Goal: Transaction & Acquisition: Purchase product/service

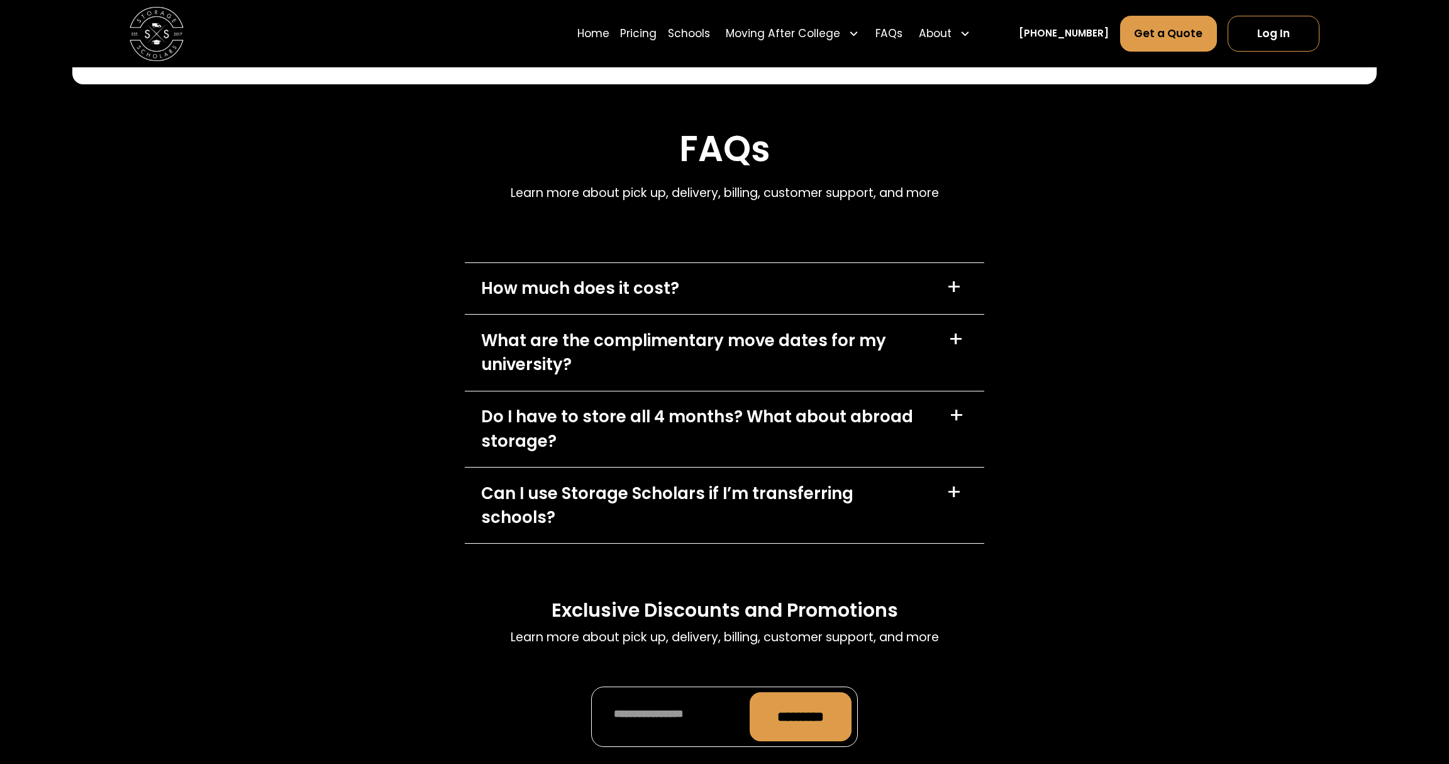
scroll to position [5472, 0]
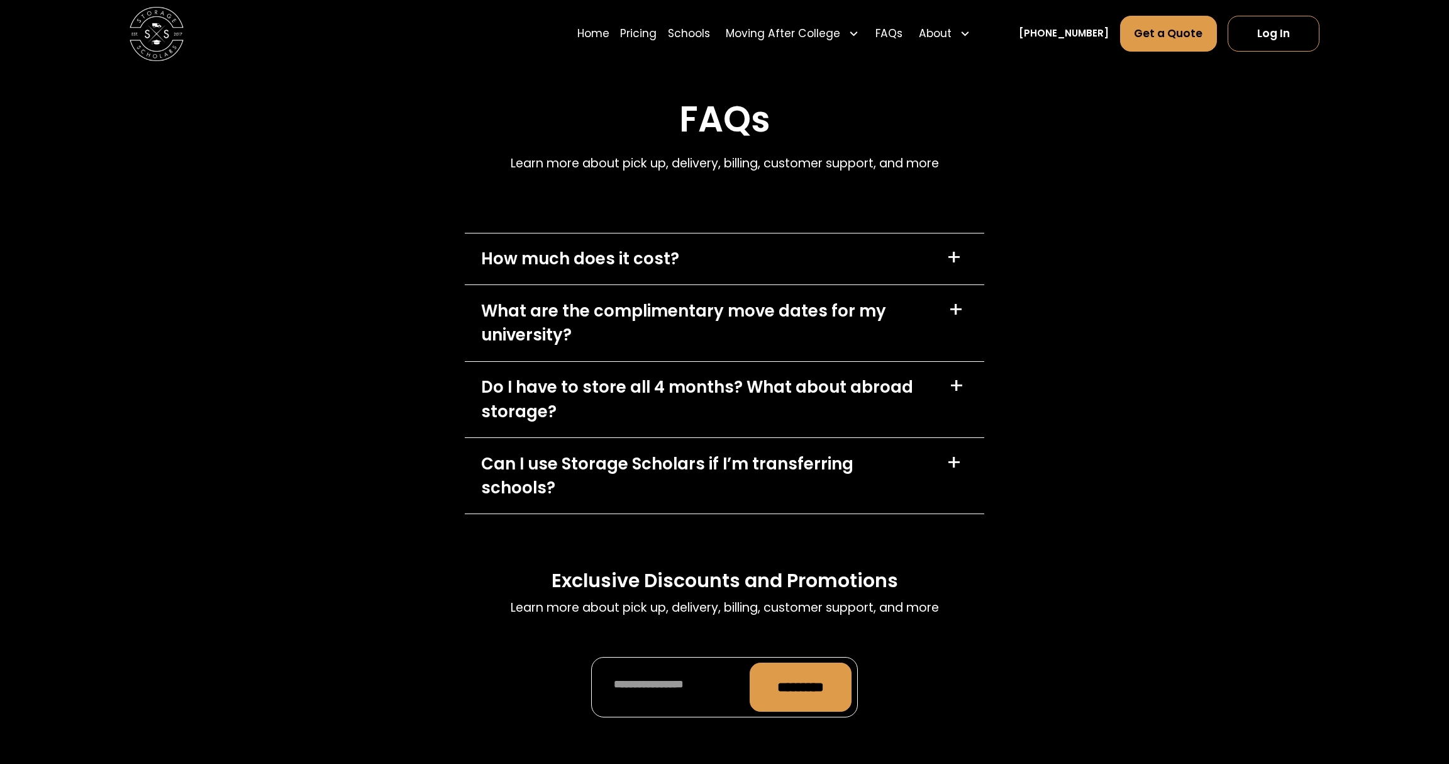
click at [960, 258] on div "+" at bounding box center [954, 257] width 15 height 21
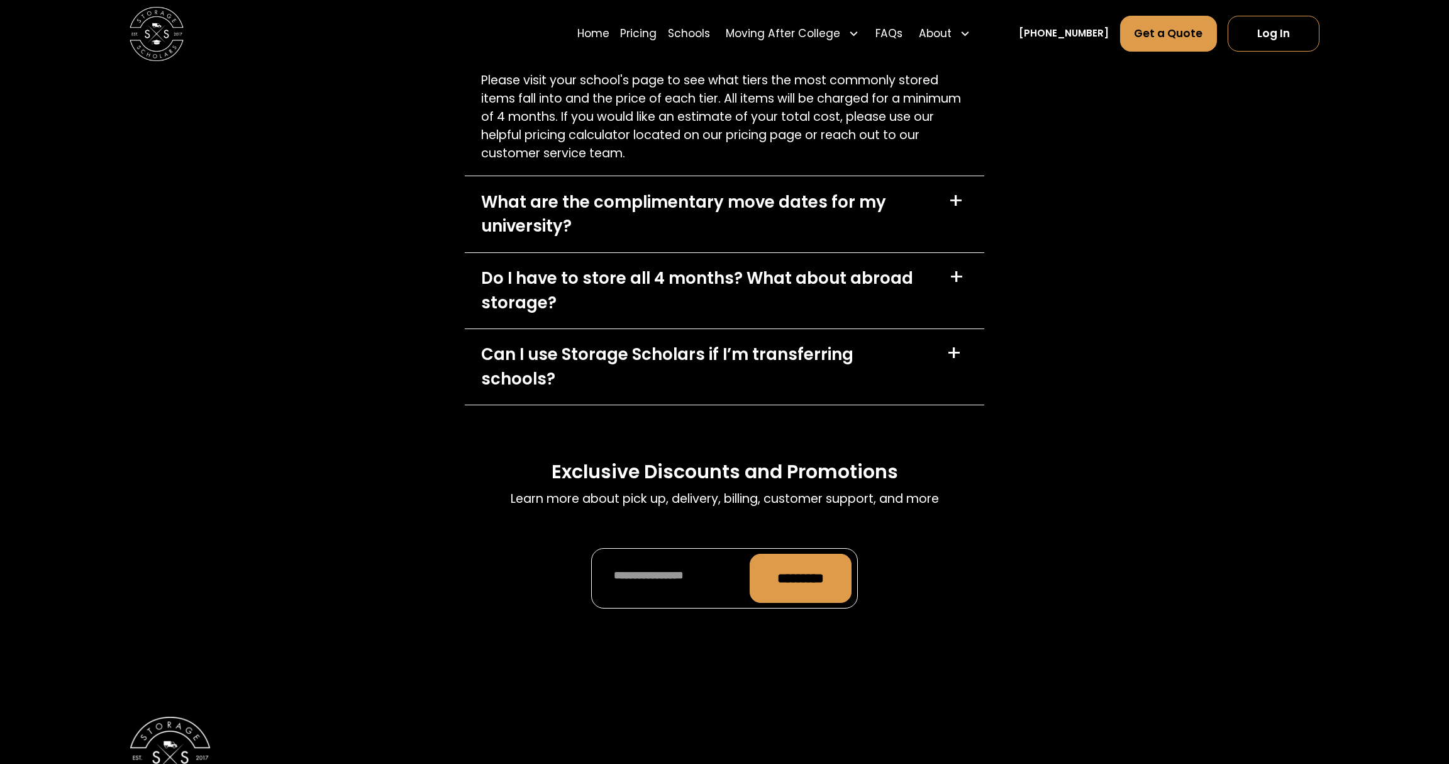
scroll to position [5787, 0]
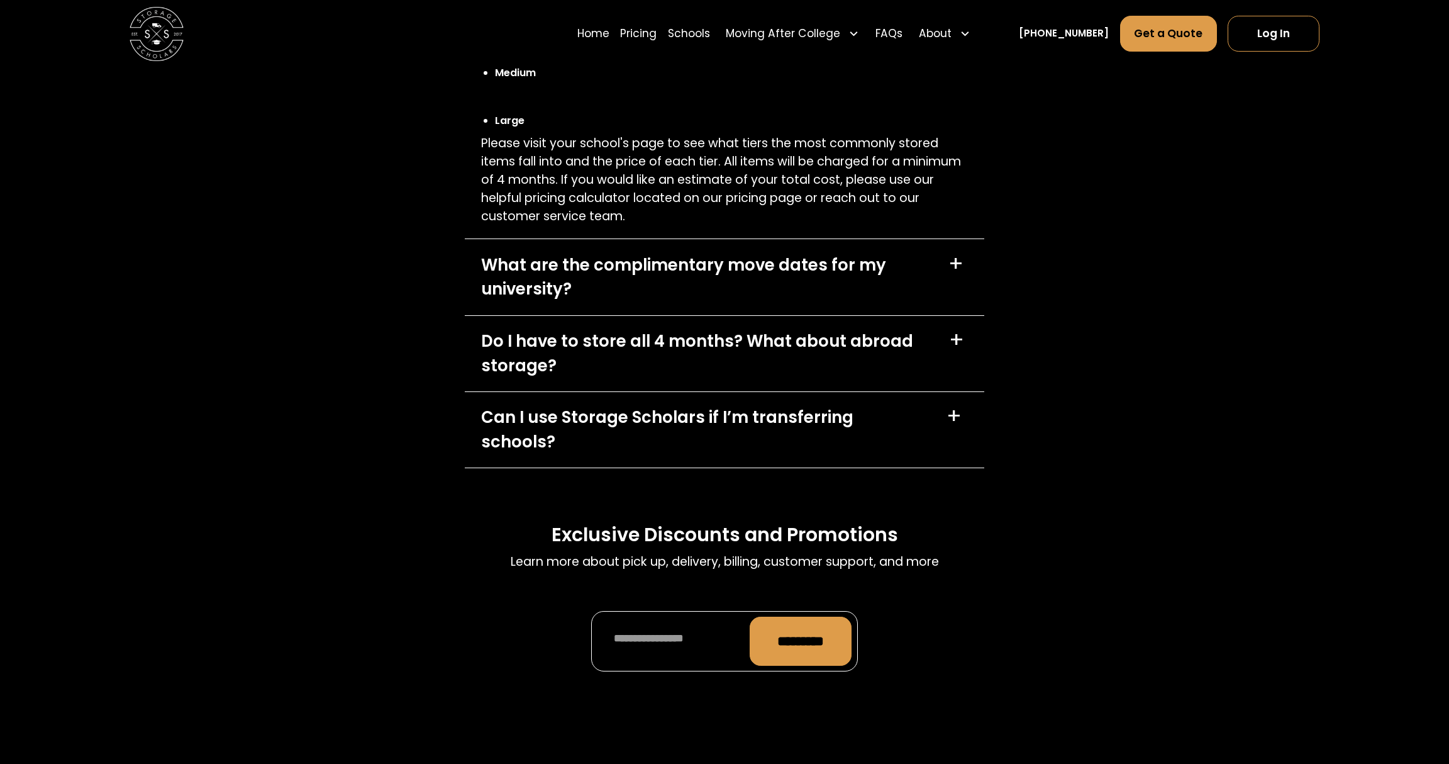
click at [955, 342] on div "+" at bounding box center [956, 339] width 15 height 21
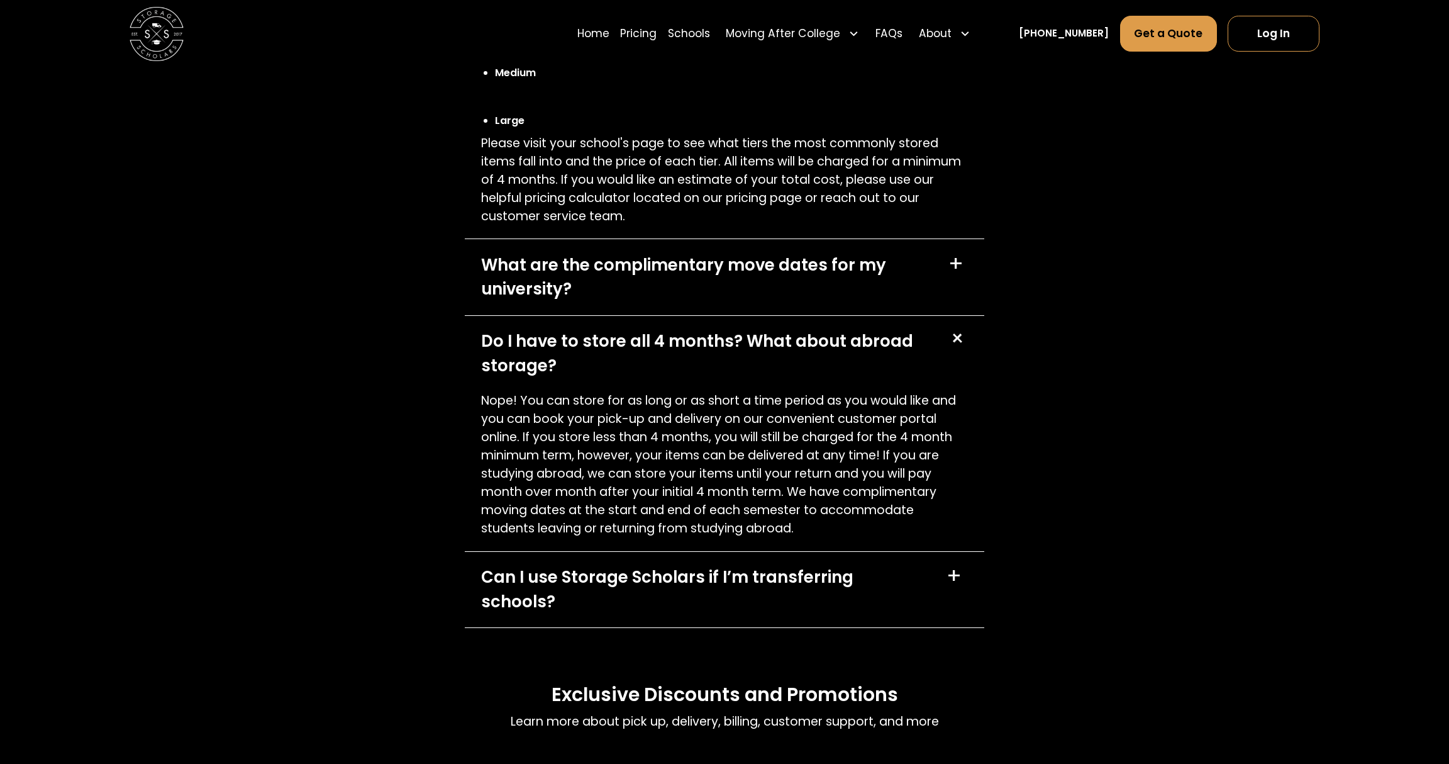
click at [950, 582] on div "+" at bounding box center [954, 575] width 15 height 21
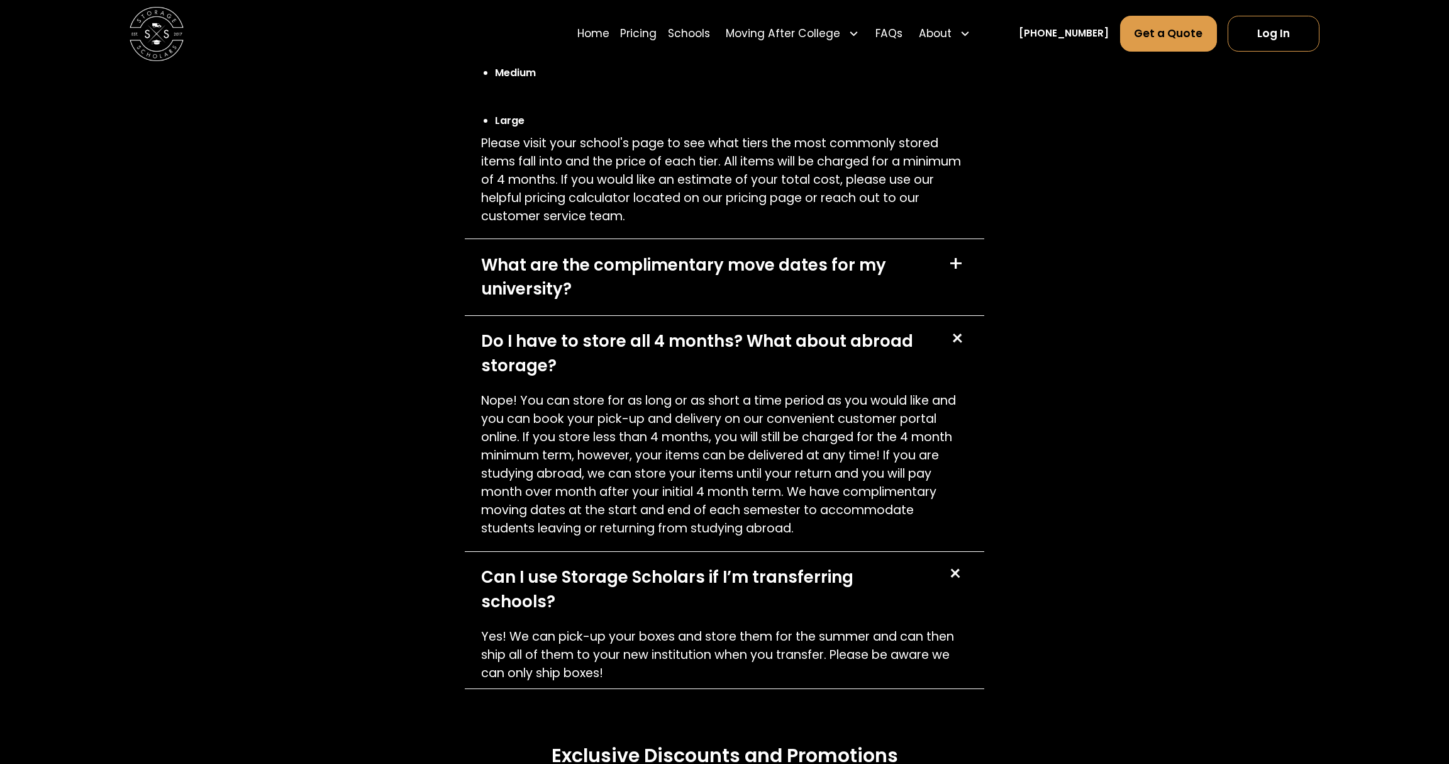
click at [950, 582] on div "+" at bounding box center [955, 573] width 26 height 26
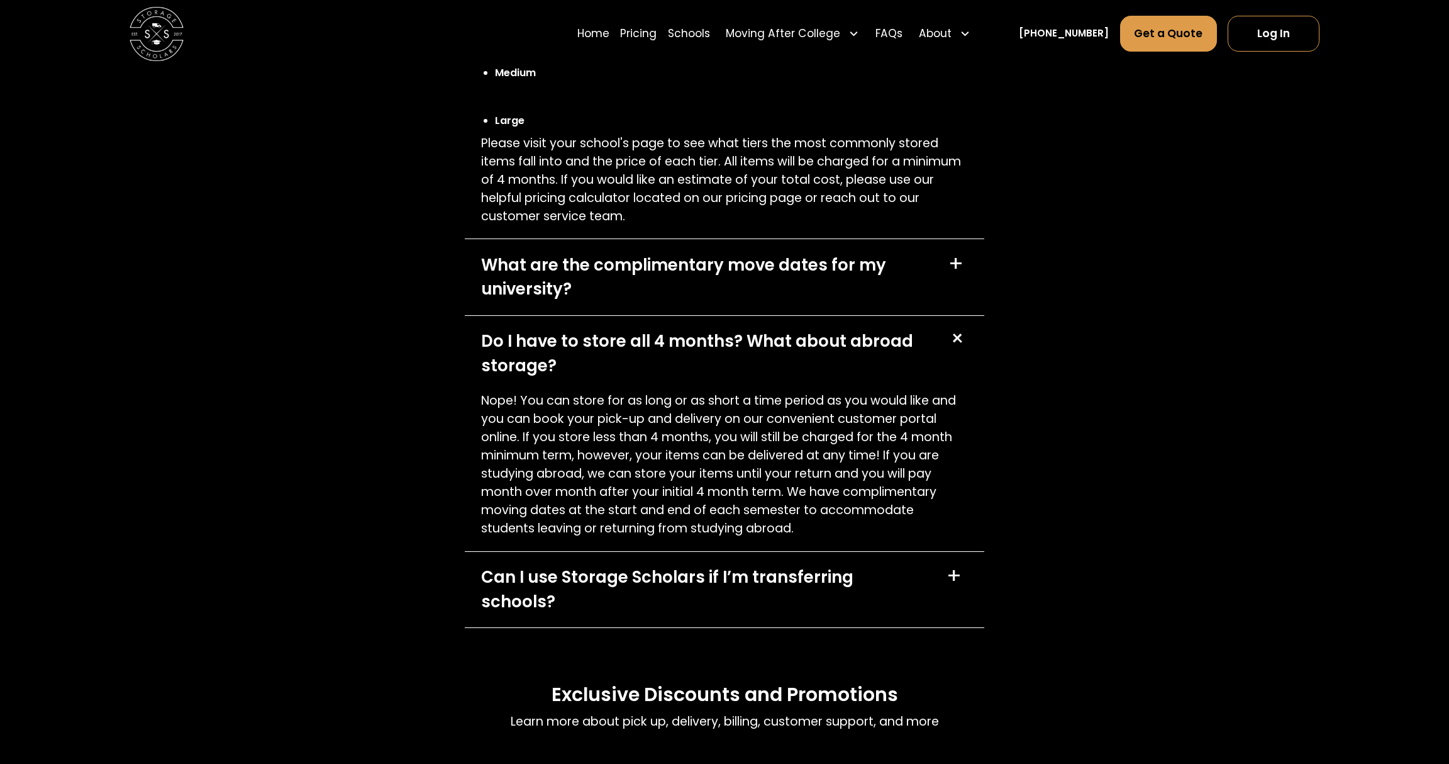
click at [957, 335] on div "+" at bounding box center [957, 338] width 26 height 26
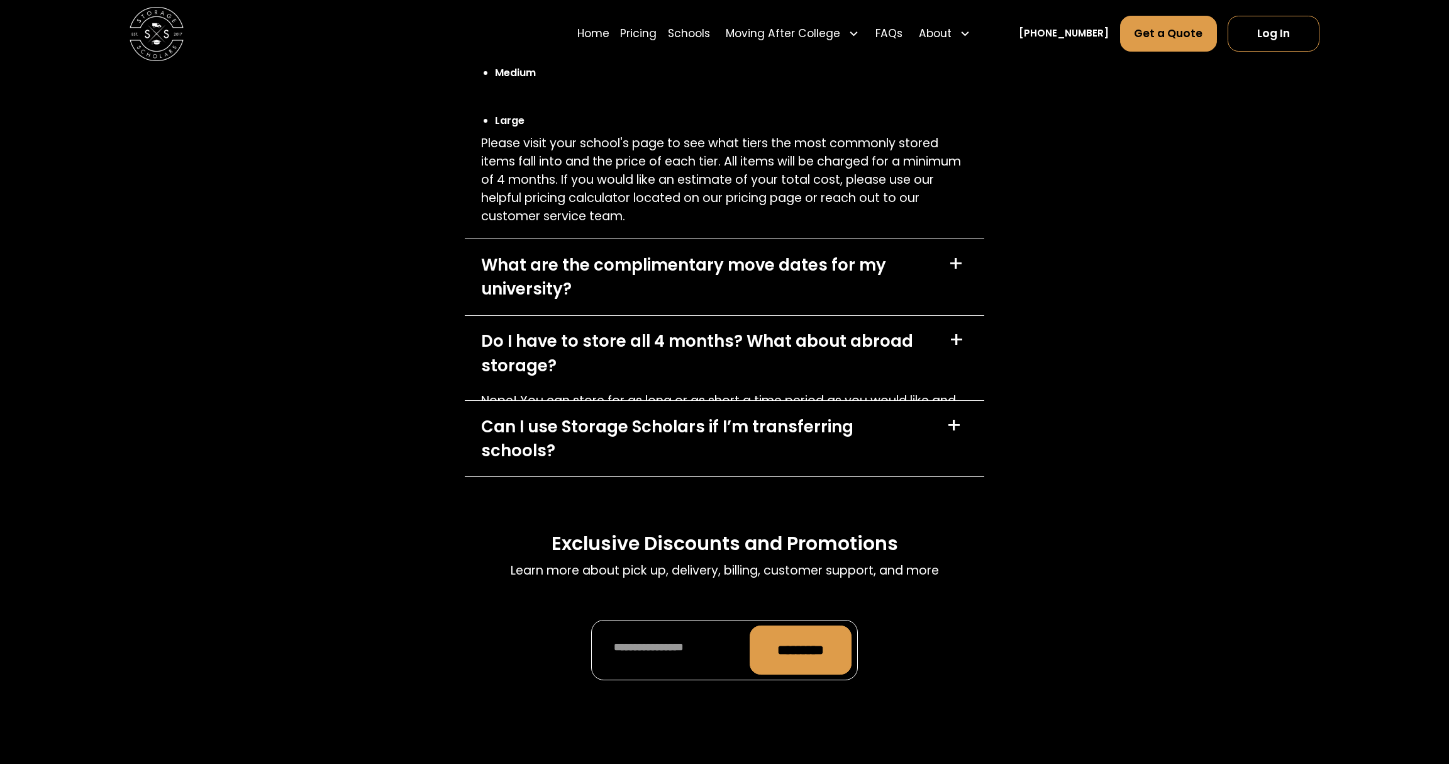
click at [963, 273] on div "+" at bounding box center [956, 263] width 15 height 21
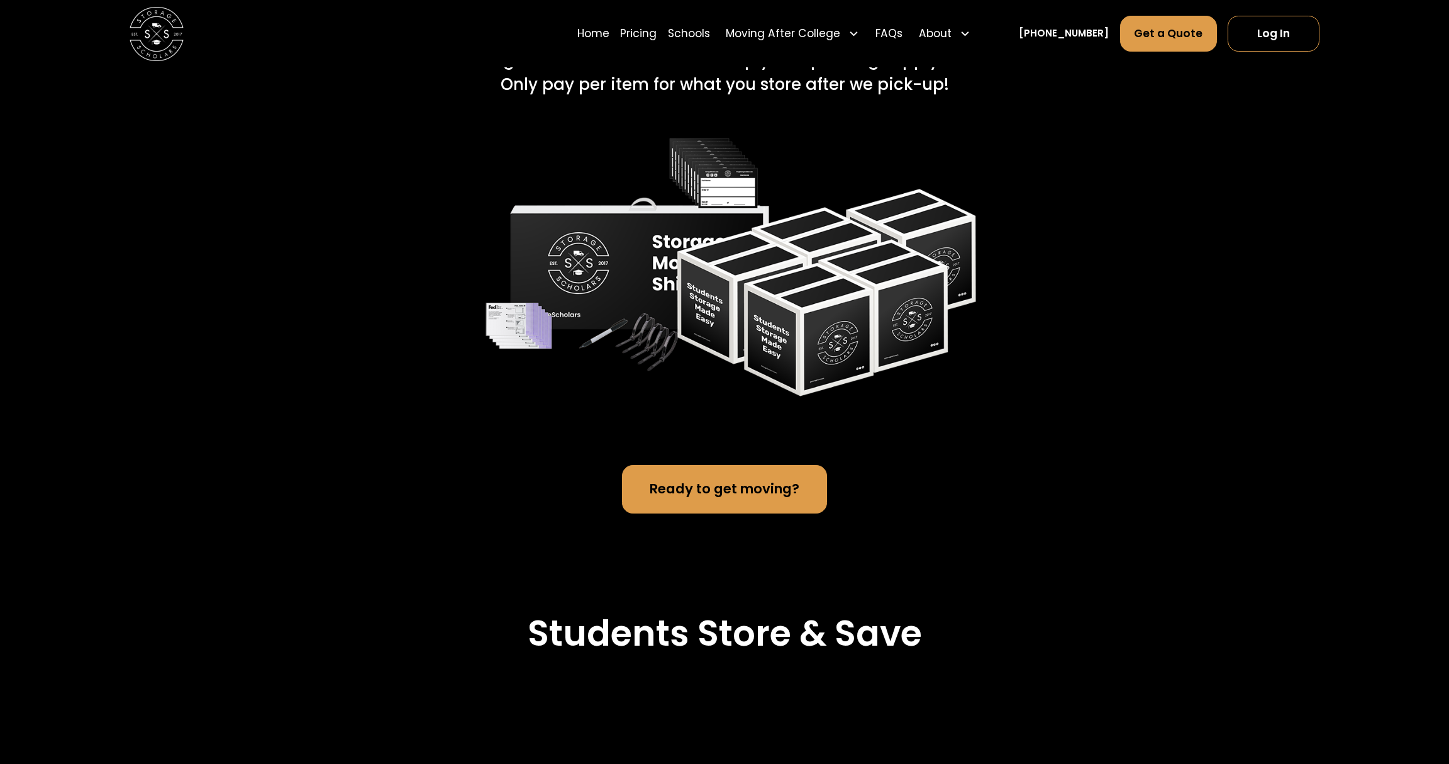
scroll to position [2705, 0]
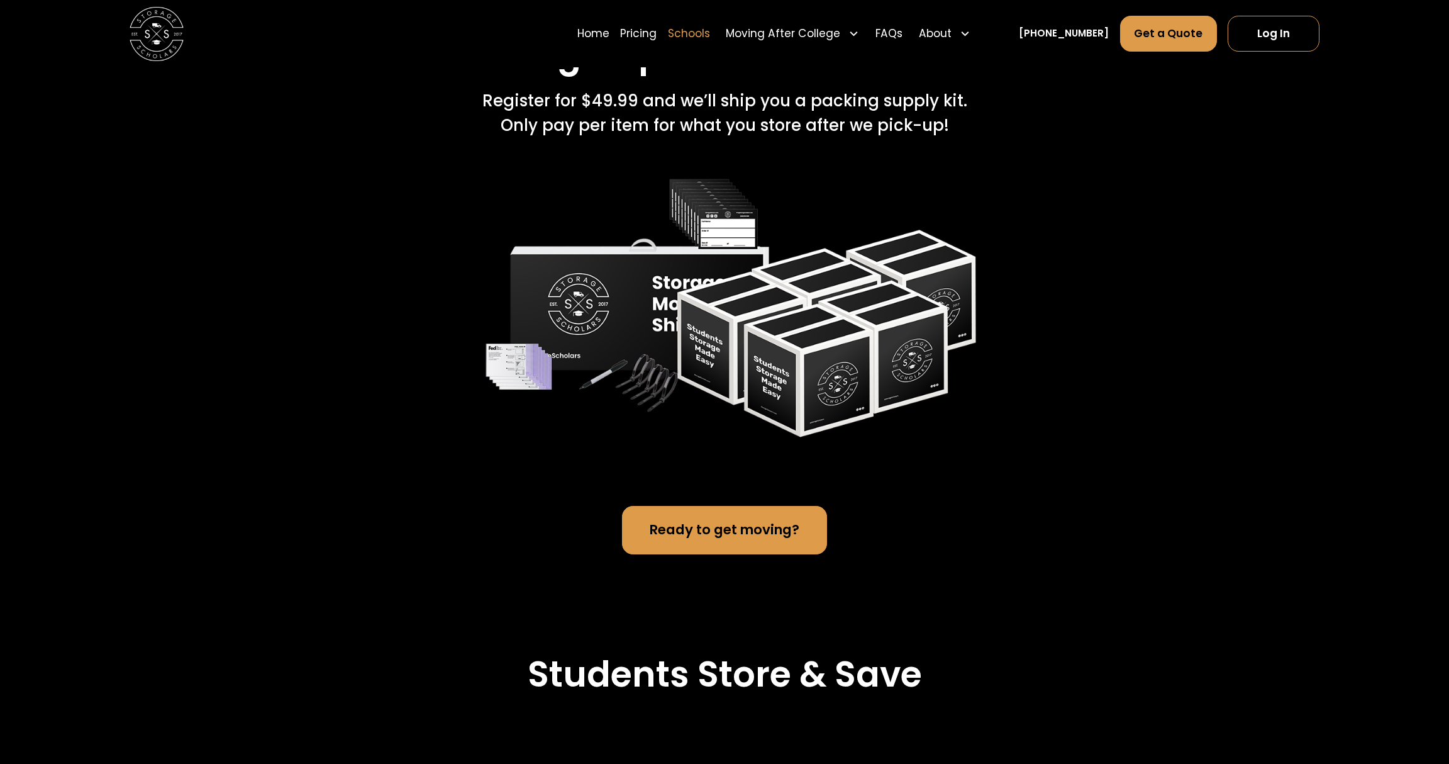
click at [710, 33] on link "Schools" at bounding box center [689, 34] width 42 height 38
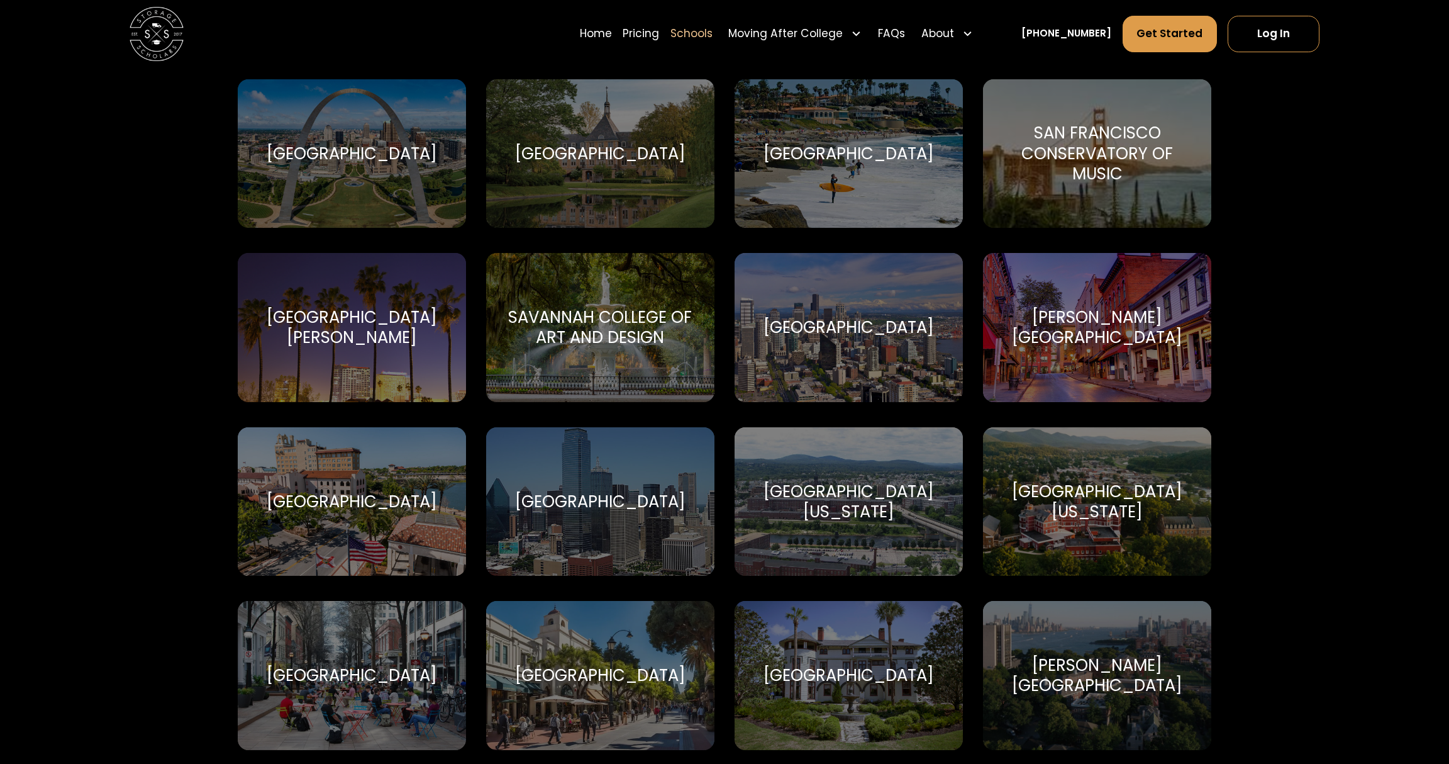
scroll to position [4718, 0]
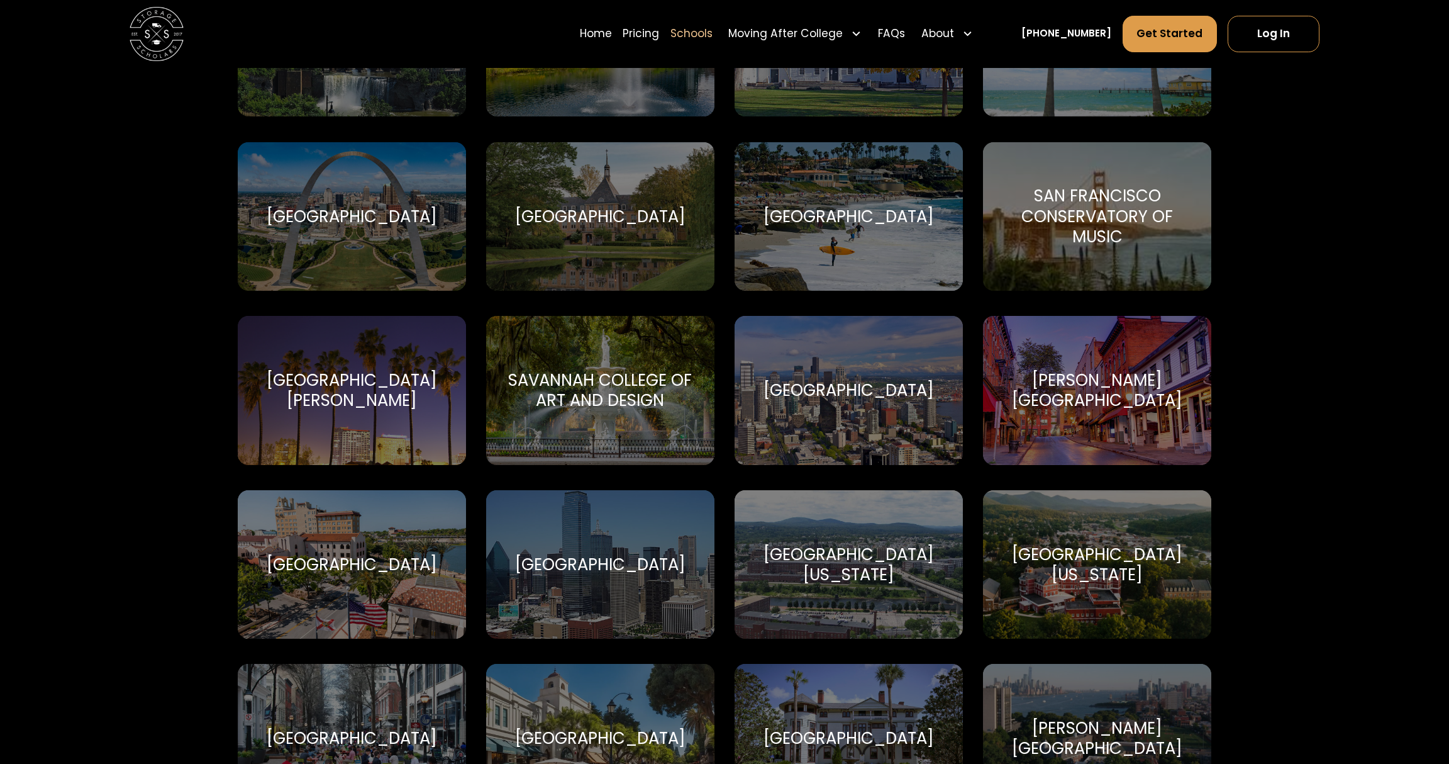
click at [829, 367] on div "Seattle University Seattle University" at bounding box center [849, 390] width 228 height 149
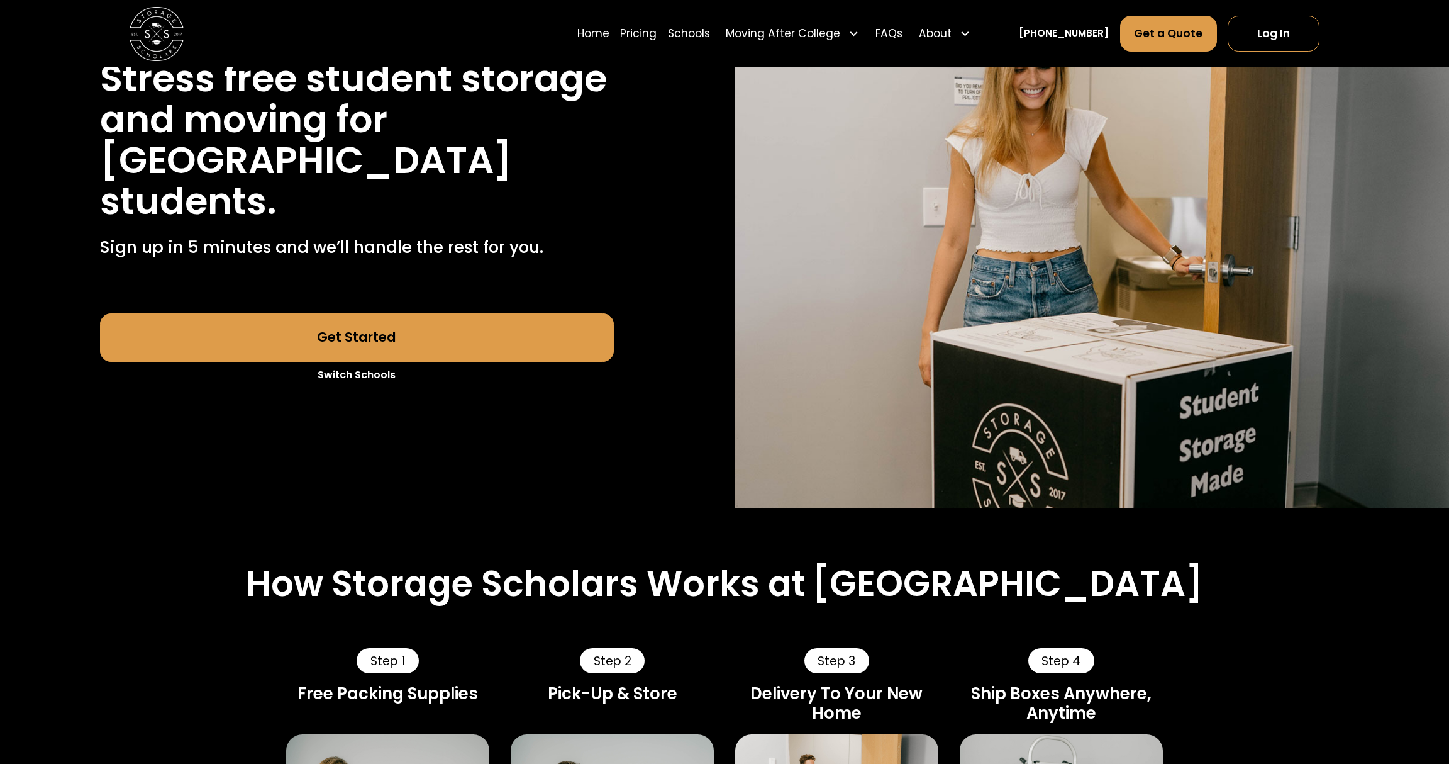
scroll to position [189, 0]
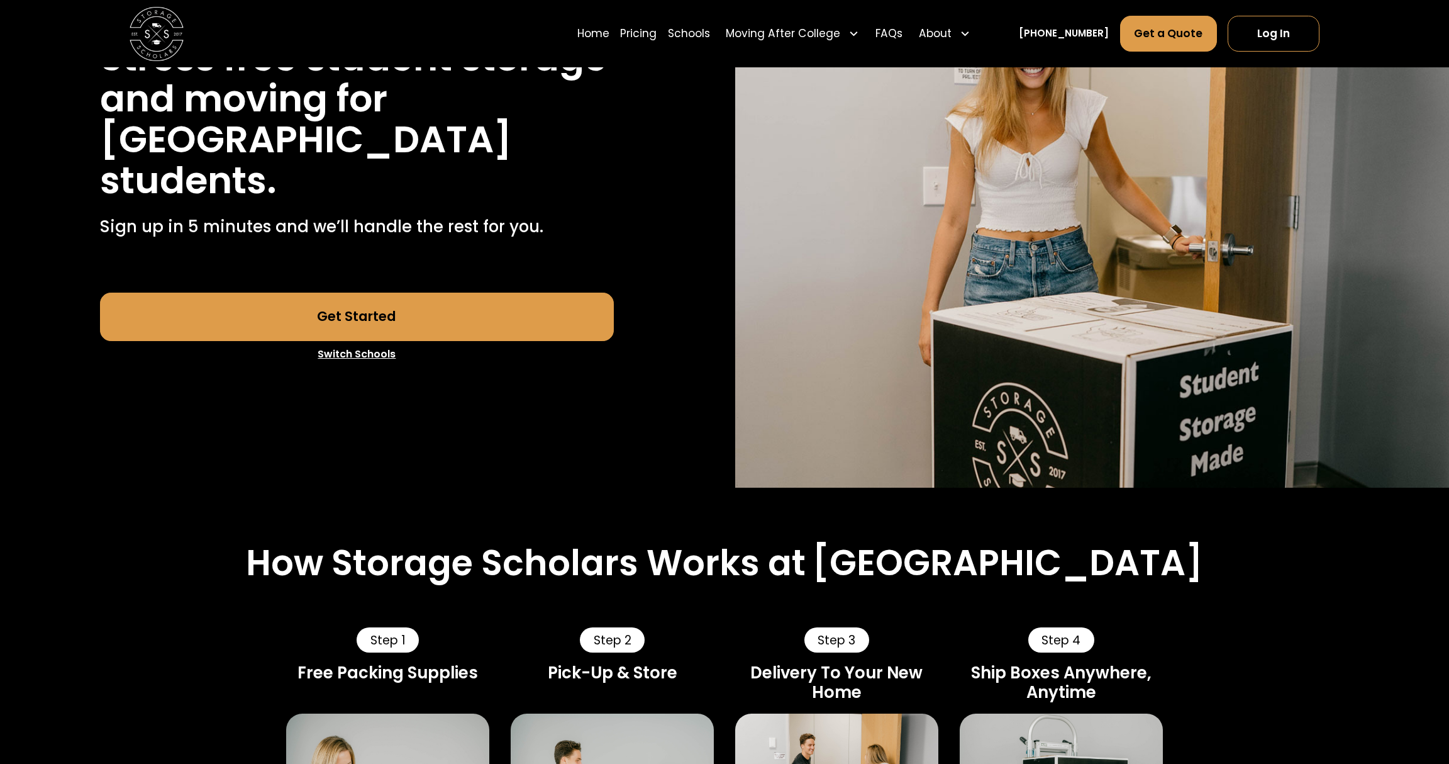
click at [362, 304] on link "Get Started" at bounding box center [357, 316] width 514 height 48
